Goal: Task Accomplishment & Management: Complete application form

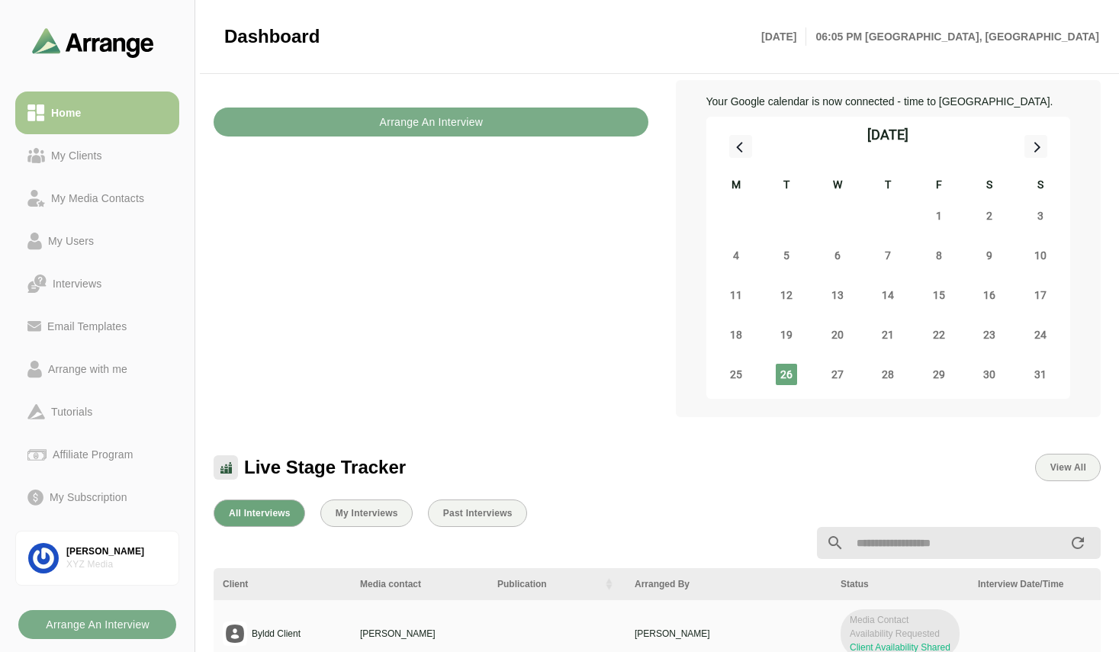
scroll to position [75, 0]
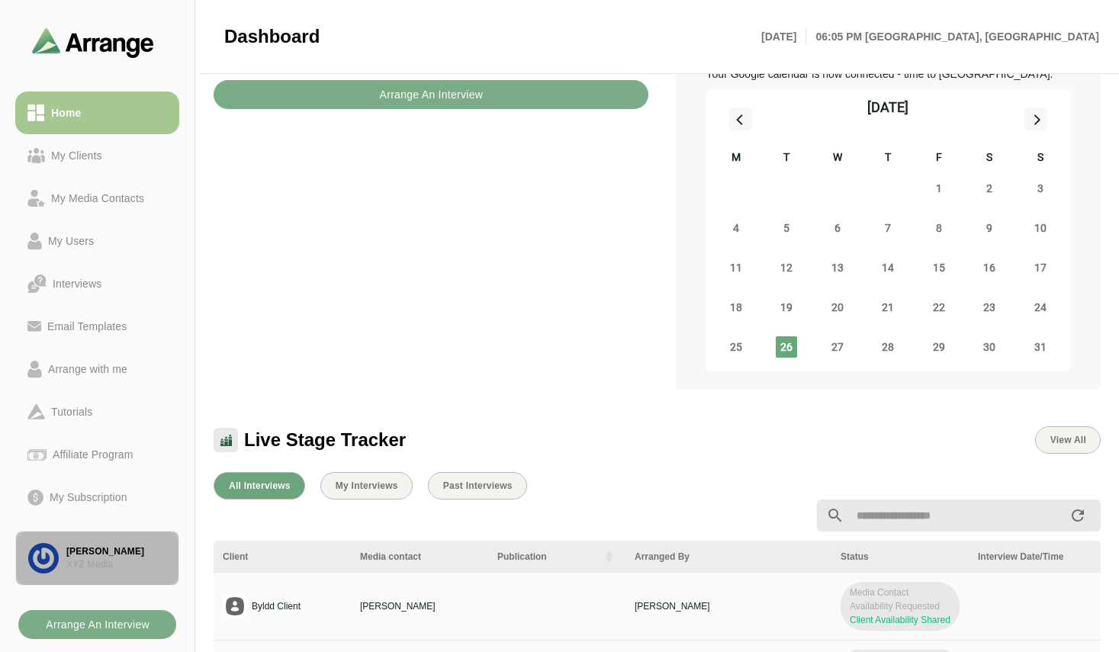
click at [97, 556] on div "[PERSON_NAME]" at bounding box center [116, 551] width 100 height 13
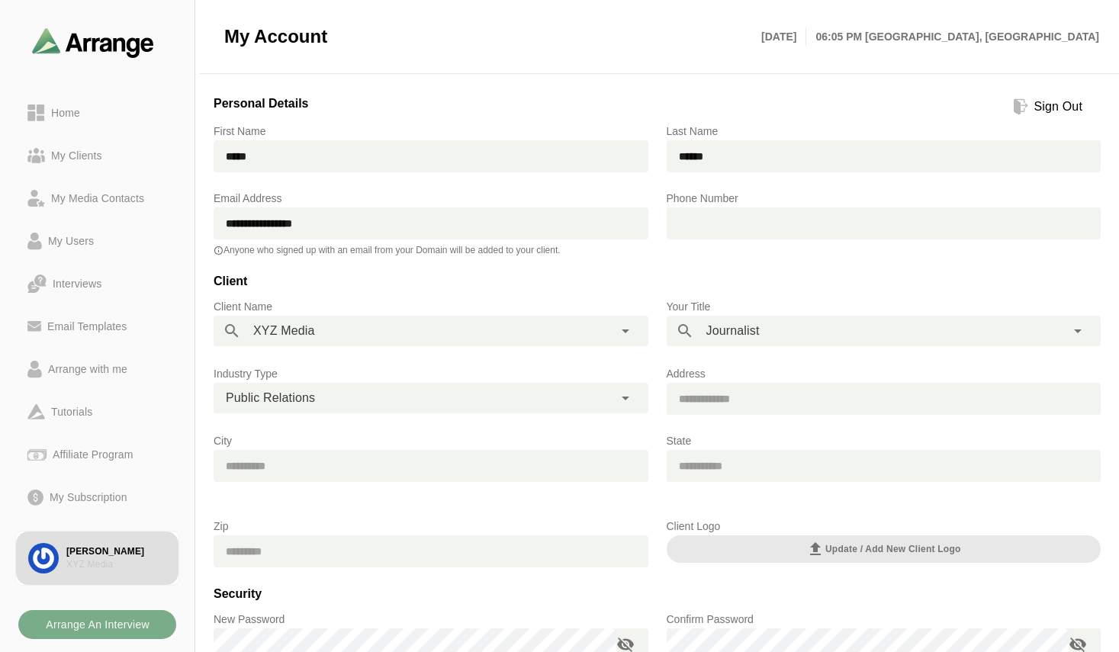
click at [1048, 112] on div "Sign Out" at bounding box center [1058, 107] width 60 height 18
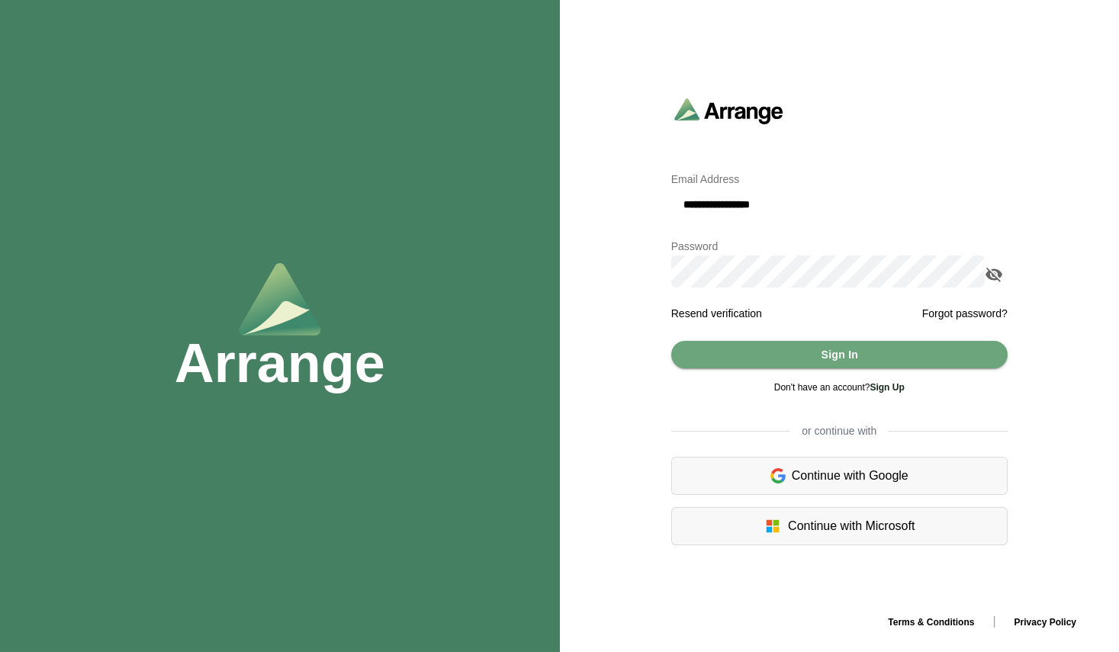
click at [766, 204] on input "**********" at bounding box center [839, 204] width 336 height 32
type input "**********"
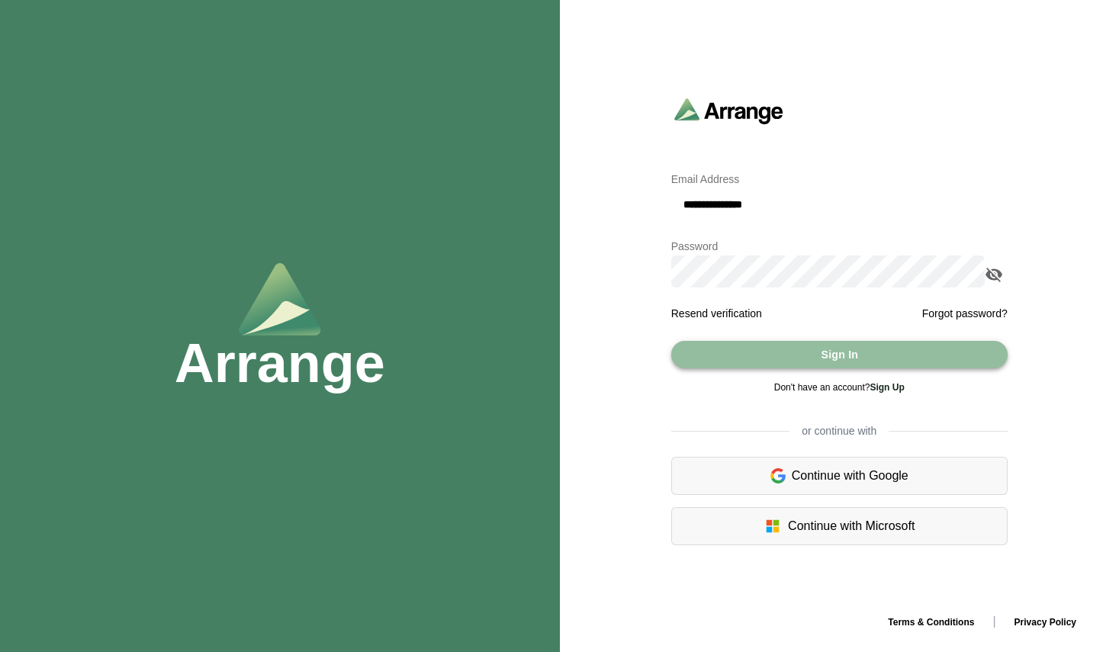
click at [828, 357] on span "Sign In" at bounding box center [839, 354] width 38 height 29
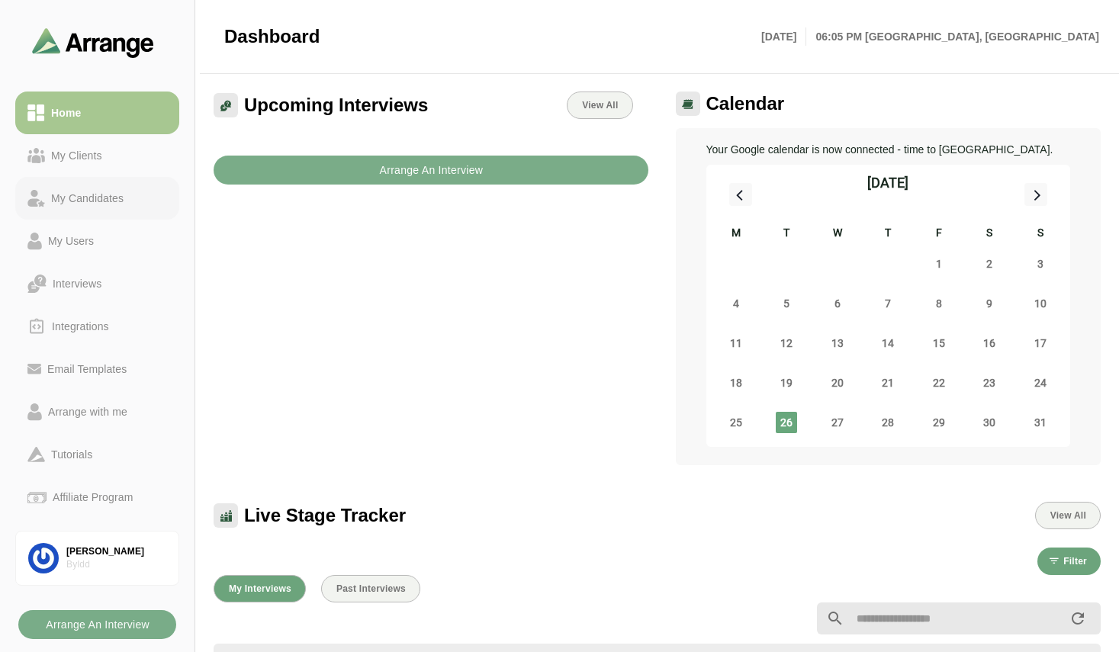
click at [111, 203] on div "My Candidates" at bounding box center [87, 198] width 85 height 18
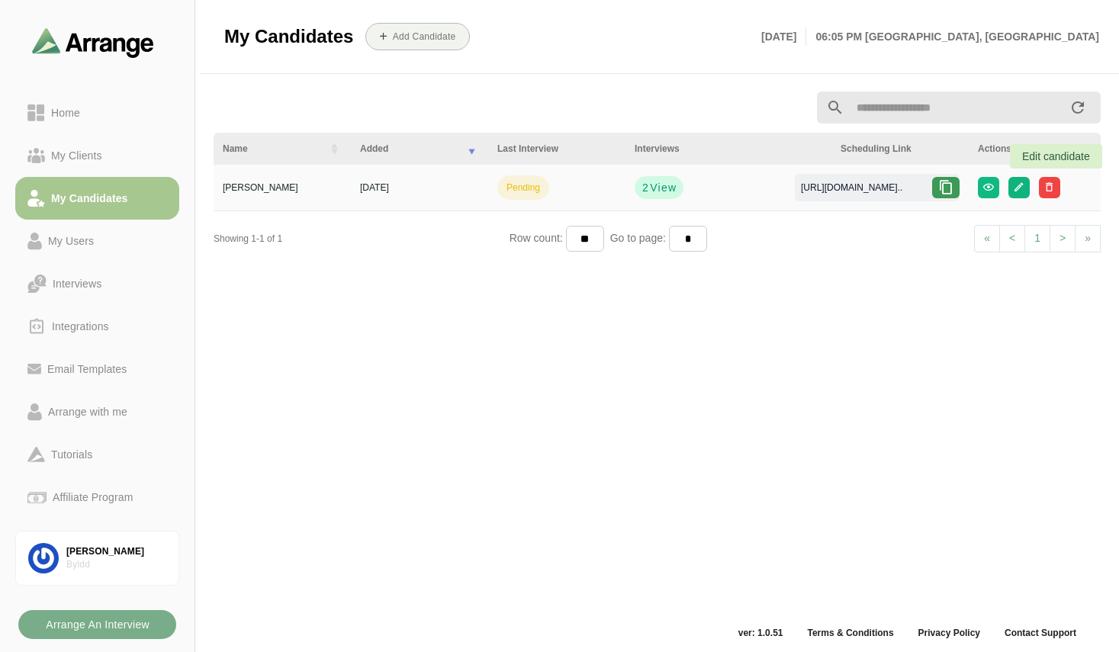
click at [1029, 189] on button "button" at bounding box center [1018, 187] width 21 height 21
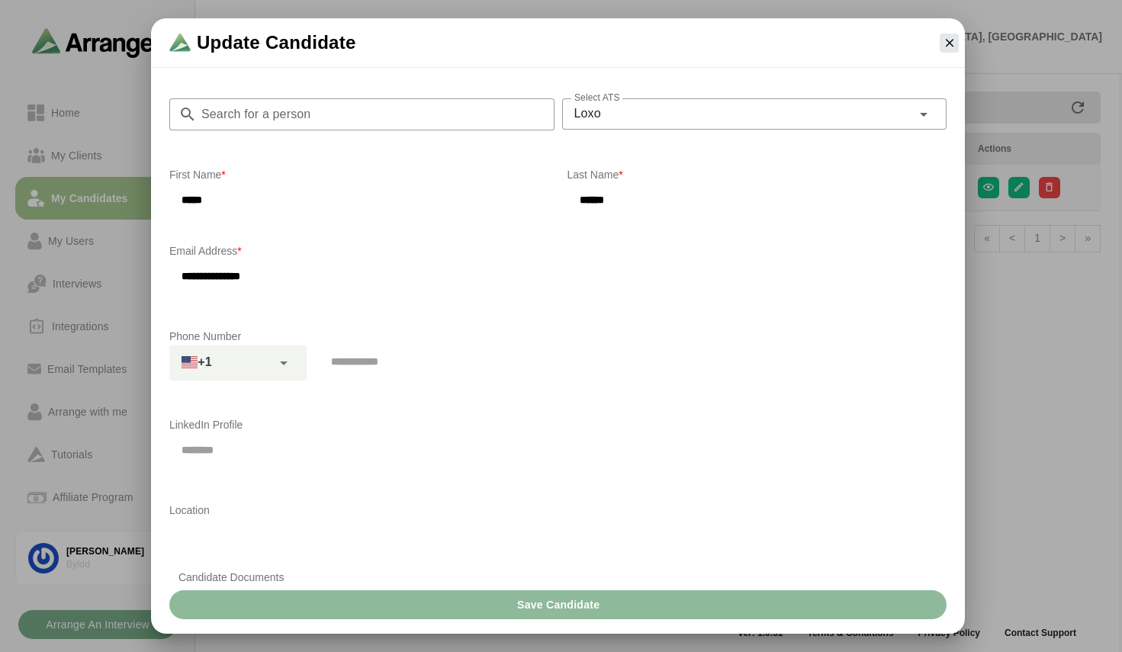
scroll to position [182, 0]
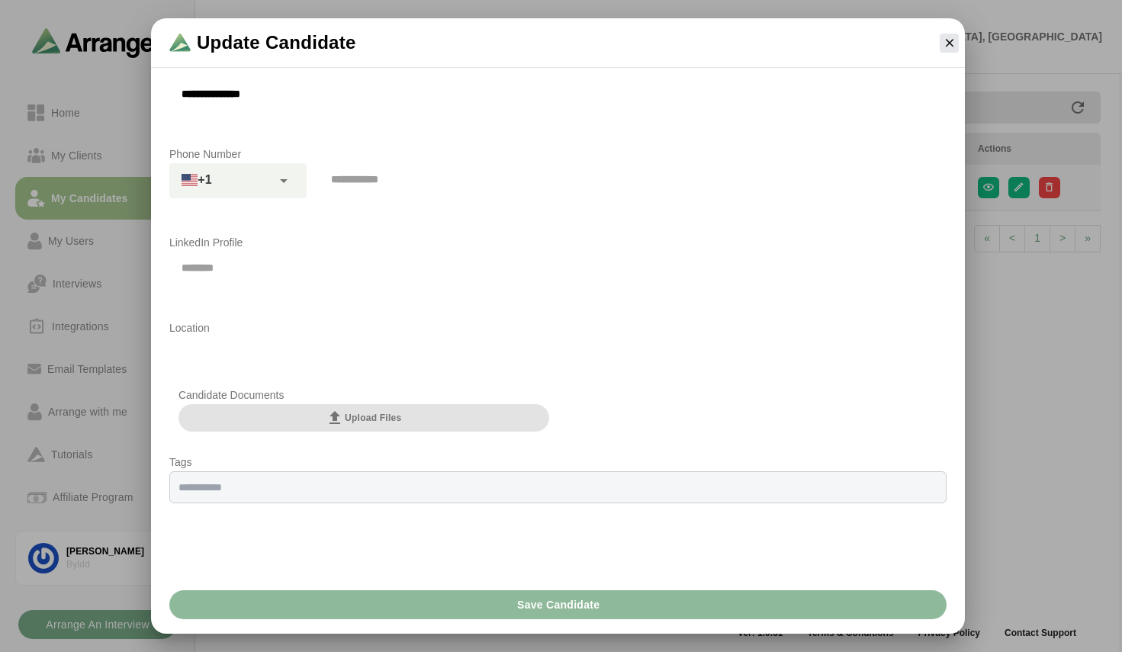
click at [363, 416] on span "Upload Files" at bounding box center [363, 418] width 75 height 18
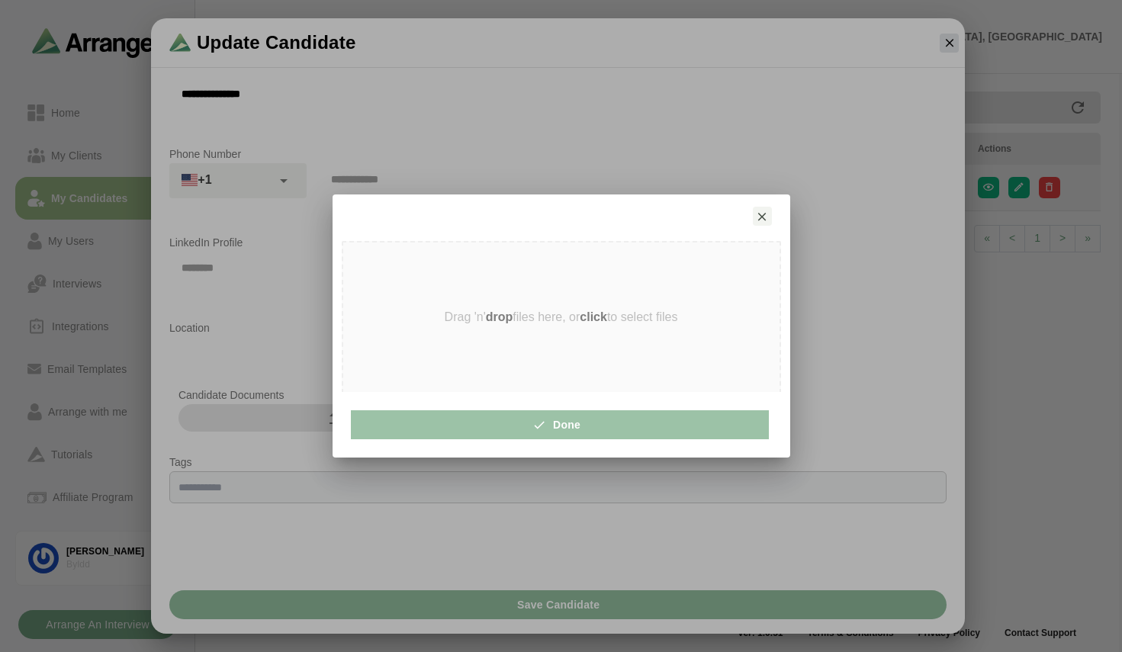
click at [496, 319] on strong "drop" at bounding box center [499, 316] width 27 height 13
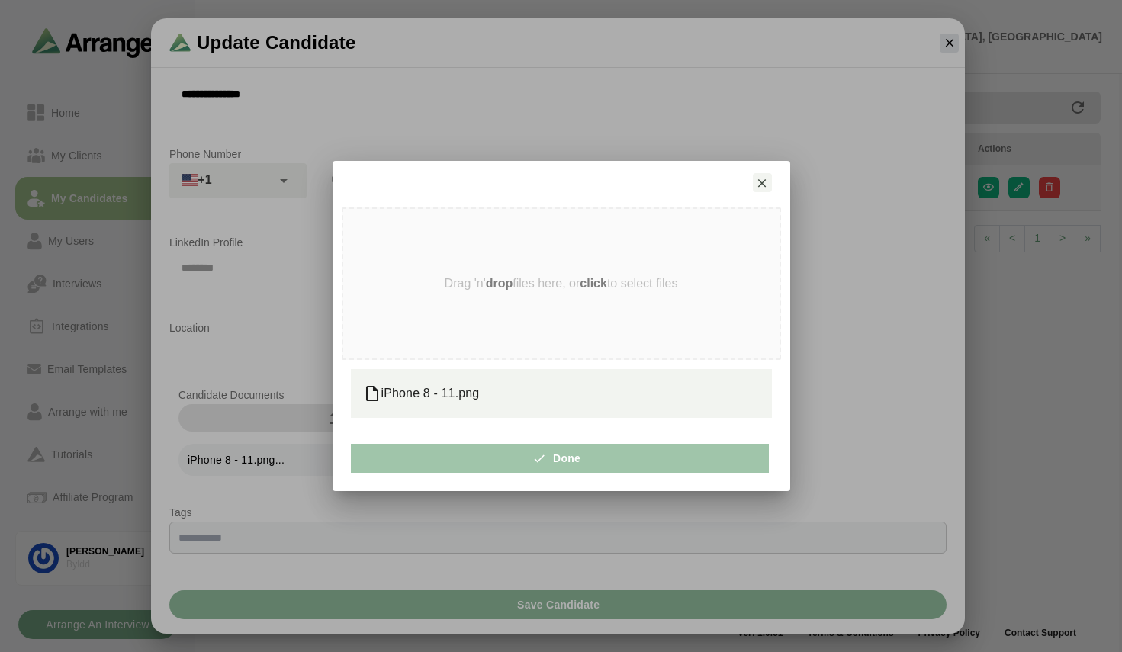
click at [498, 457] on button "Done" at bounding box center [560, 458] width 418 height 29
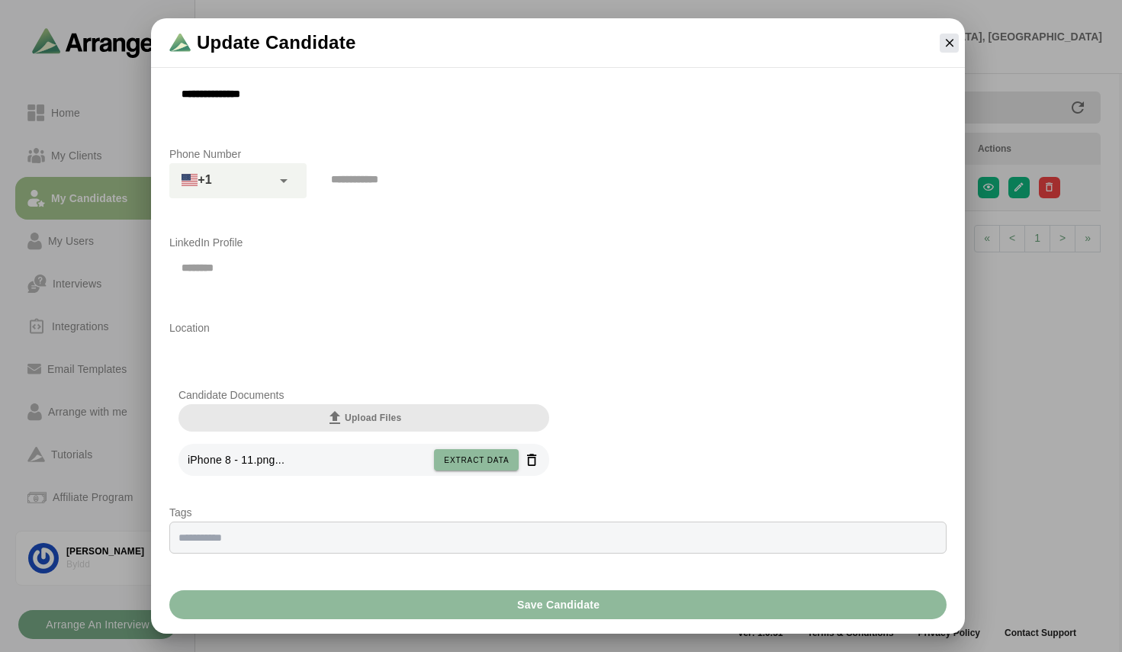
scroll to position [179, 0]
click at [702, 601] on button "Save Candidate" at bounding box center [557, 604] width 777 height 29
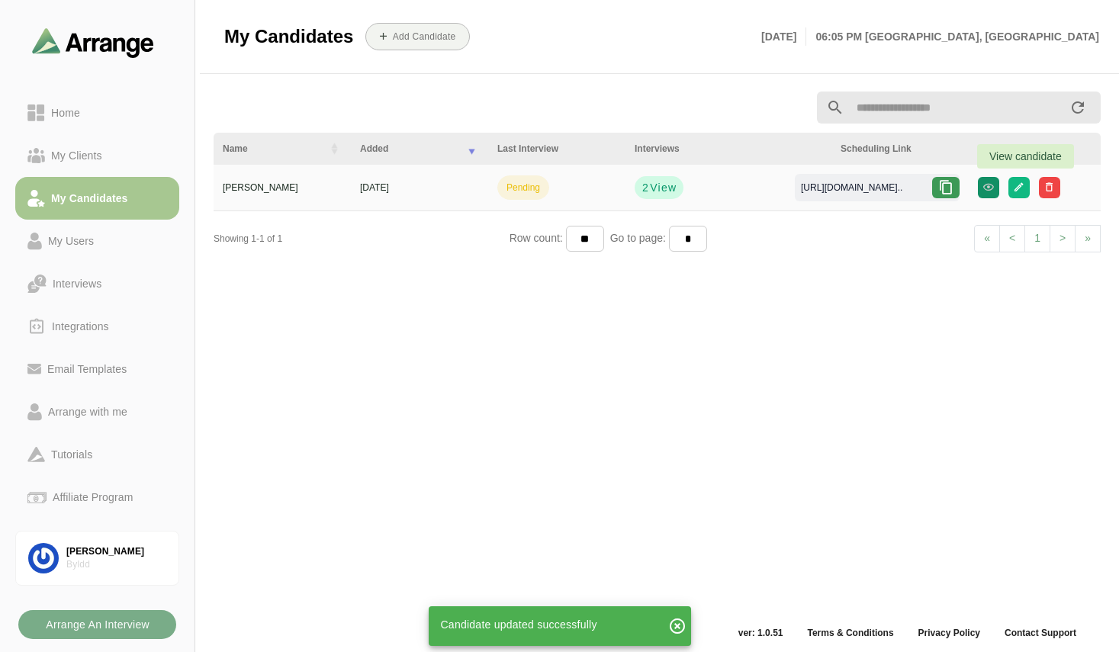
click at [994, 181] on icon "button" at bounding box center [987, 186] width 11 height 11
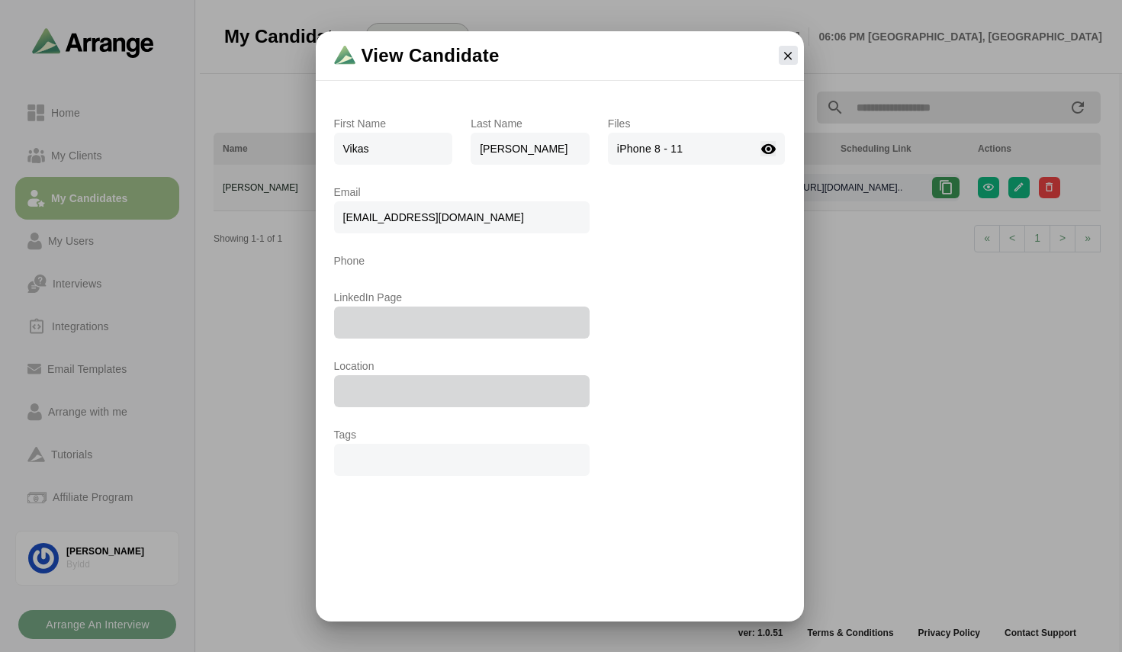
click at [771, 154] on icon at bounding box center [768, 149] width 16 height 16
click at [763, 148] on icon at bounding box center [768, 149] width 16 height 16
click at [894, 335] on div "View Candidate First Name Vikas Last Name Sharma Email vikas@byldd.com Phone Li…" at bounding box center [559, 326] width 1085 height 590
click at [785, 49] on icon "button" at bounding box center [788, 56] width 14 height 14
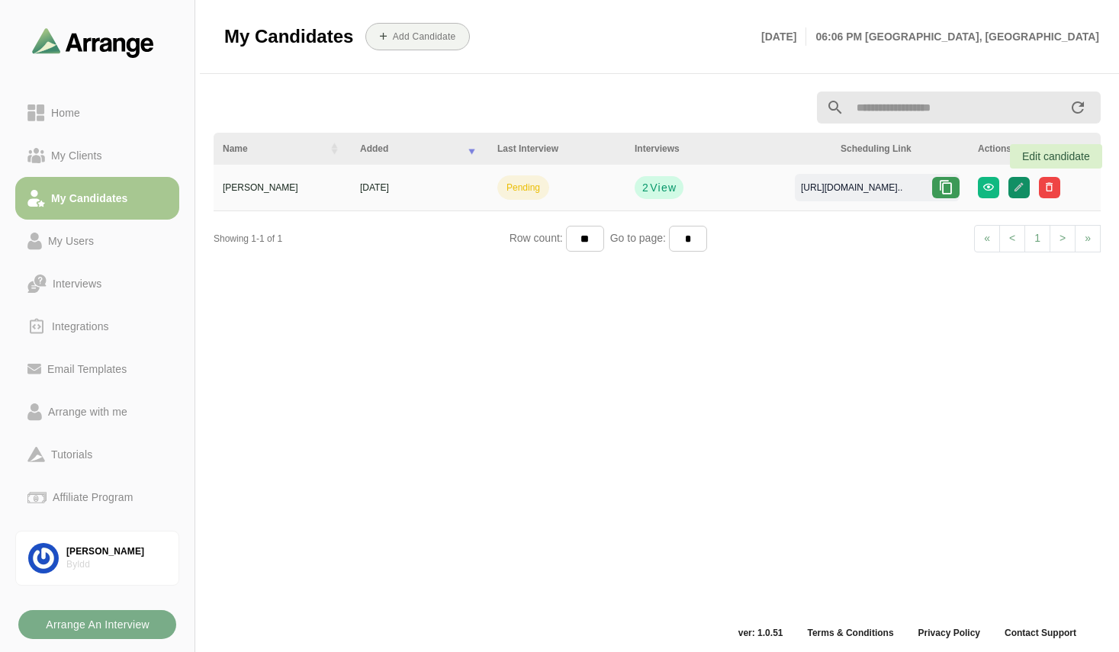
click at [1029, 193] on button "button" at bounding box center [1018, 187] width 21 height 21
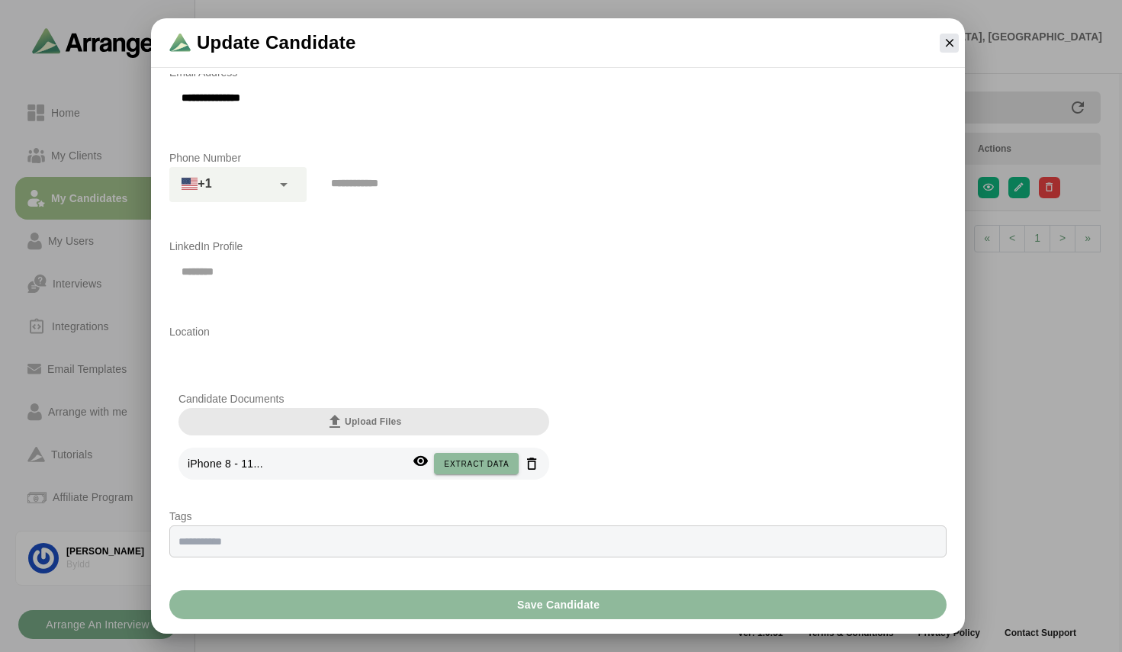
scroll to position [233, 0]
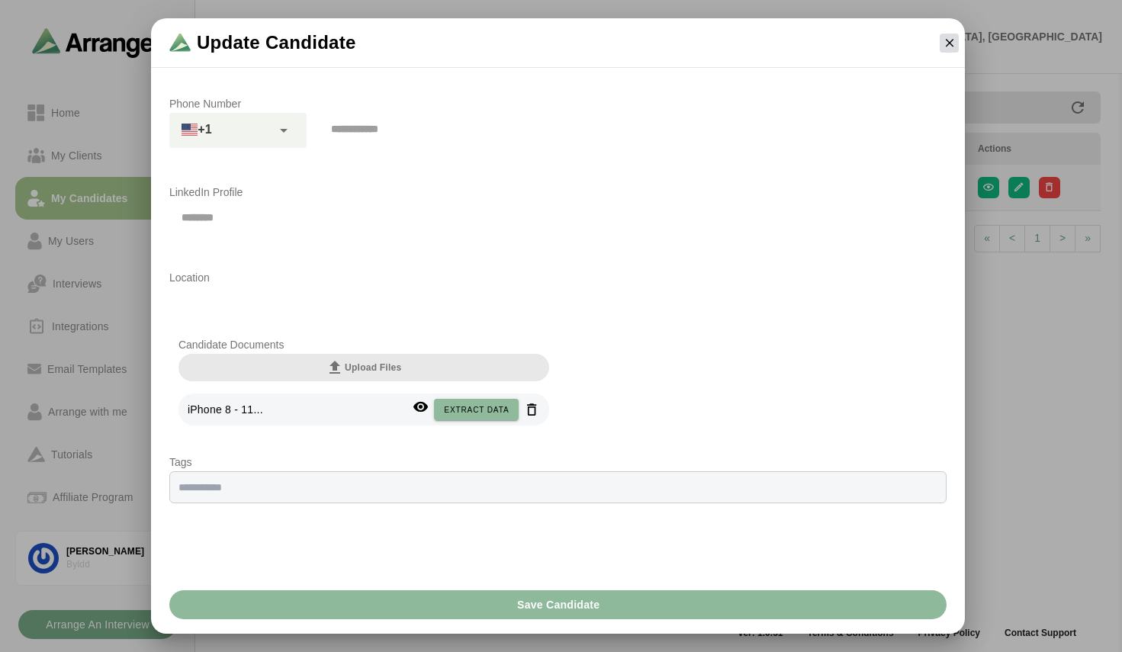
click at [952, 44] on icon "button" at bounding box center [950, 43] width 14 height 14
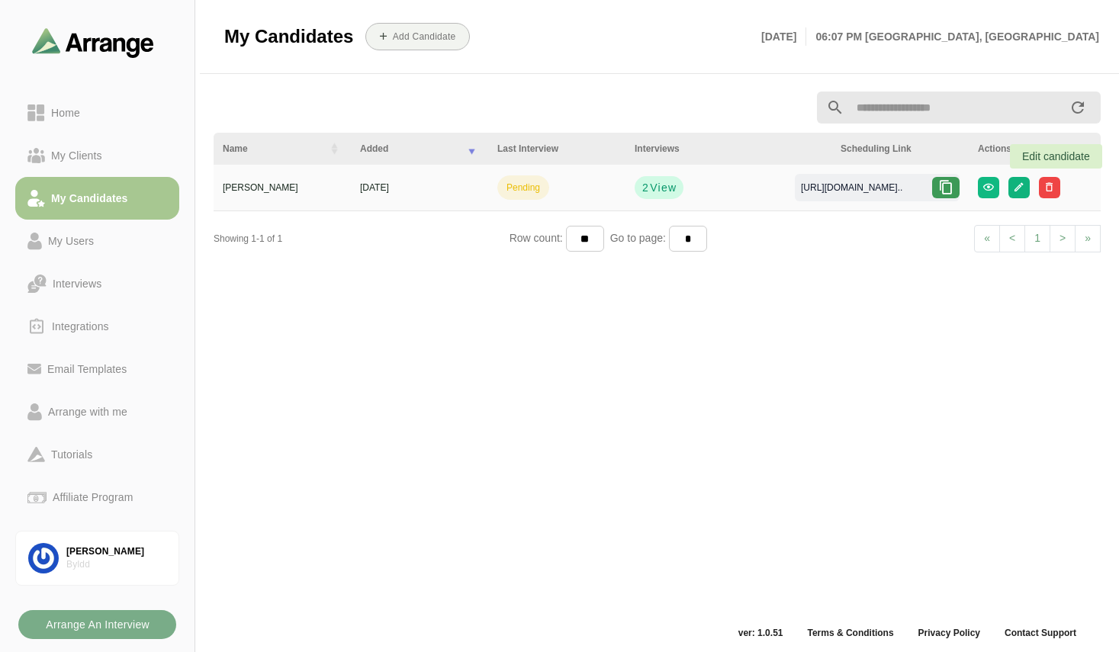
click at [1029, 188] on button "button" at bounding box center [1018, 187] width 21 height 21
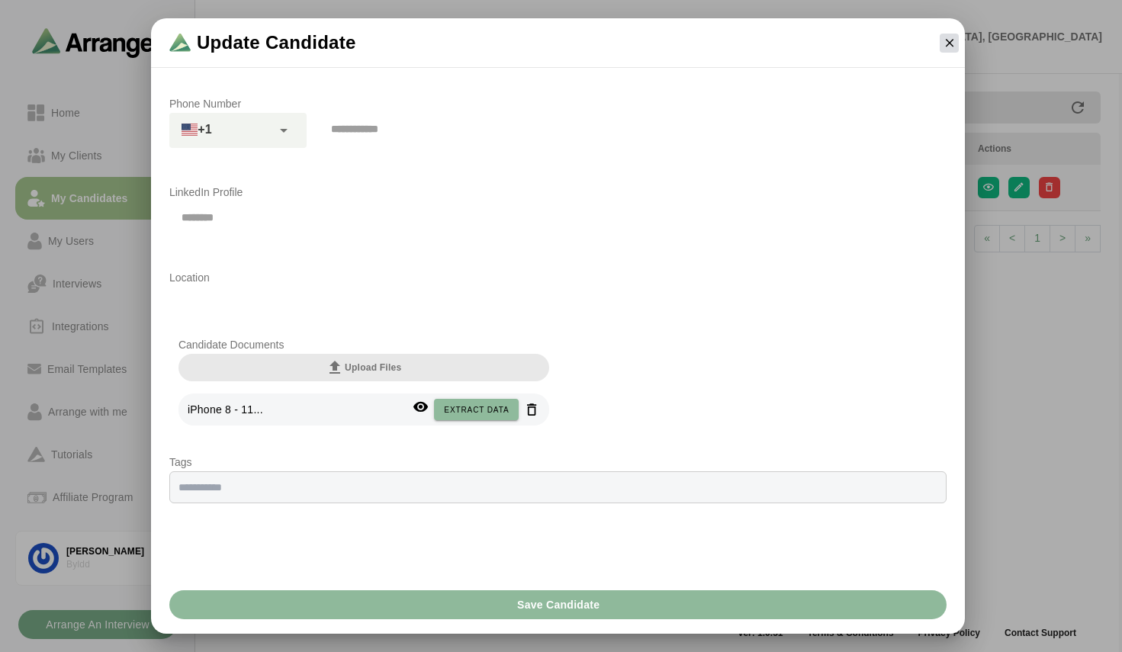
click at [947, 46] on icon "button" at bounding box center [950, 43] width 14 height 14
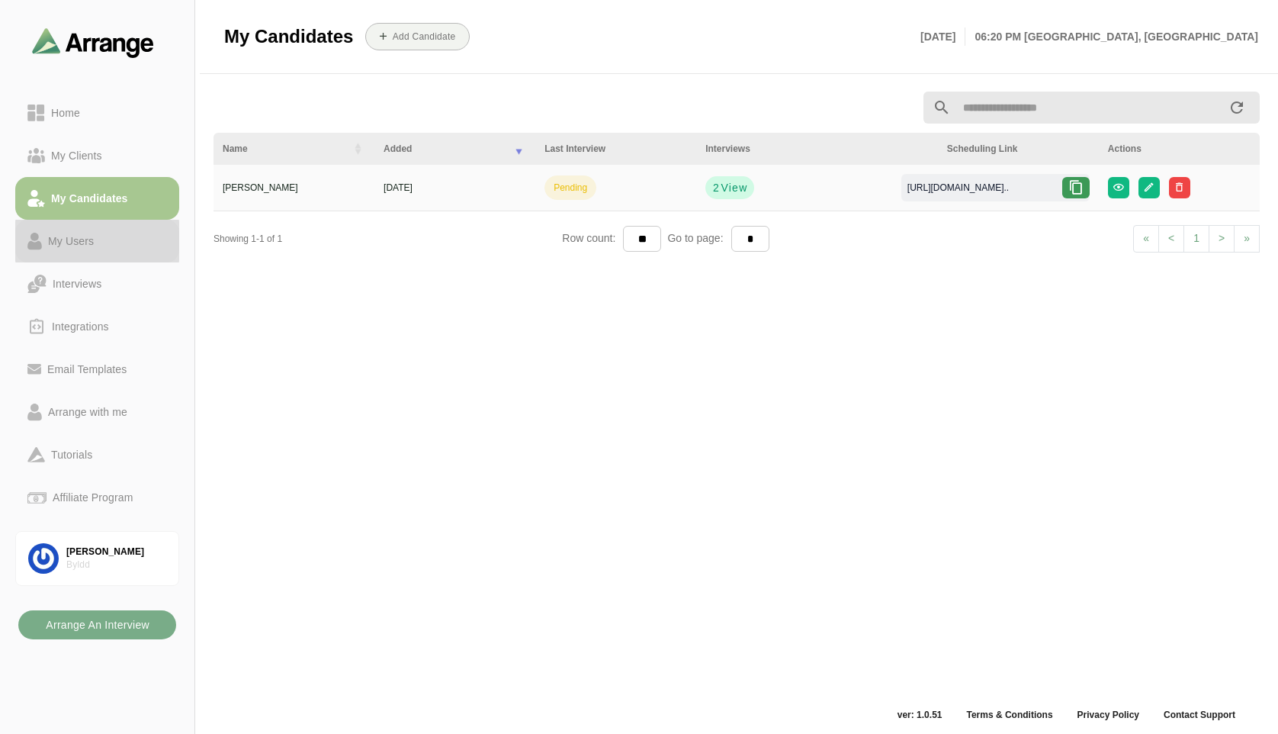
click at [97, 236] on div "My Users" at bounding box center [71, 241] width 58 height 18
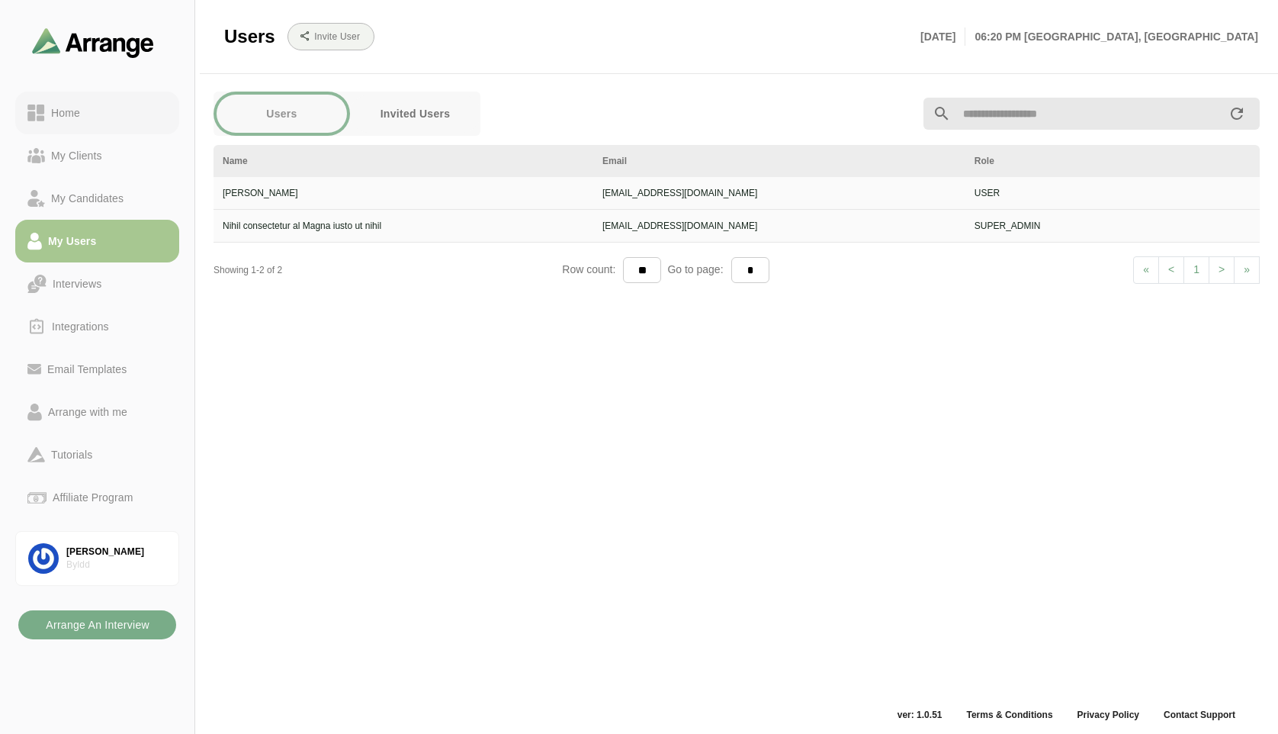
click at [79, 107] on div "Home" at bounding box center [65, 113] width 41 height 18
